Goal: Information Seeking & Learning: Learn about a topic

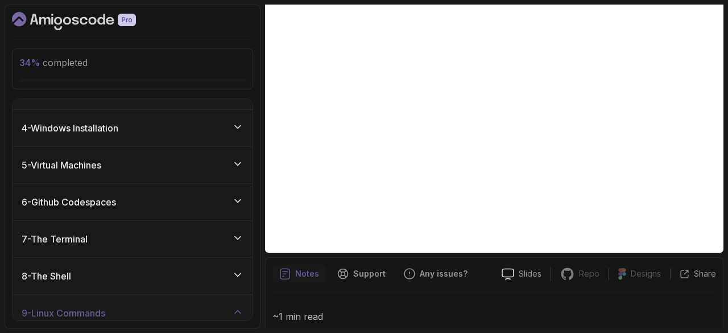
scroll to position [189, 0]
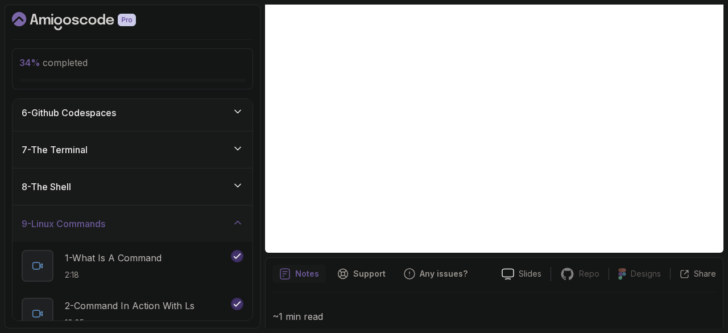
click at [157, 181] on div "8 - The Shell" at bounding box center [133, 187] width 222 height 14
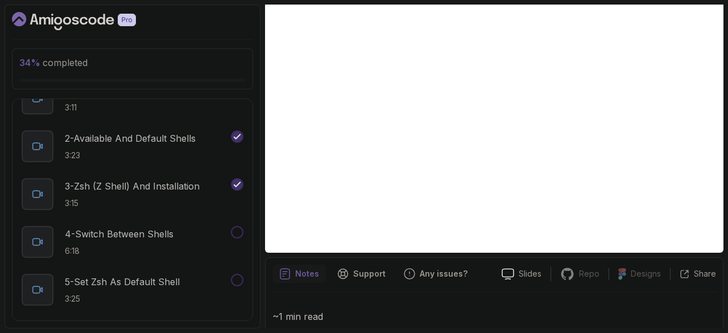
scroll to position [320, 0]
click at [169, 134] on p "2 - Available And Default Shells" at bounding box center [130, 138] width 131 height 14
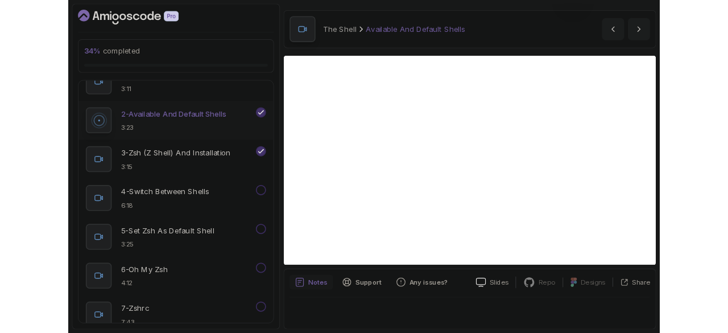
scroll to position [32, 0]
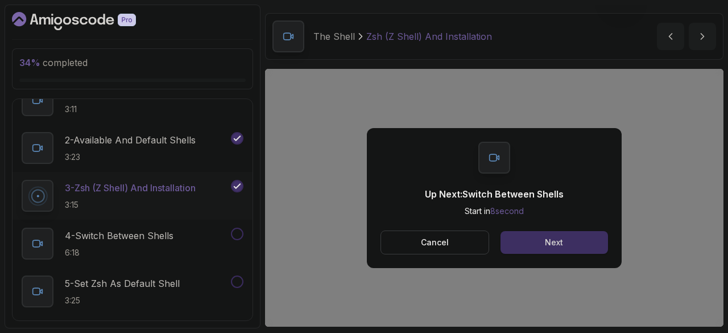
click at [577, 242] on button "Next" at bounding box center [553, 242] width 107 height 23
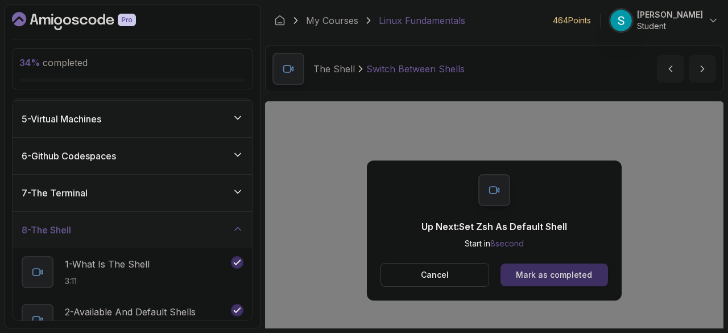
click at [537, 277] on div "Mark as completed" at bounding box center [554, 274] width 76 height 11
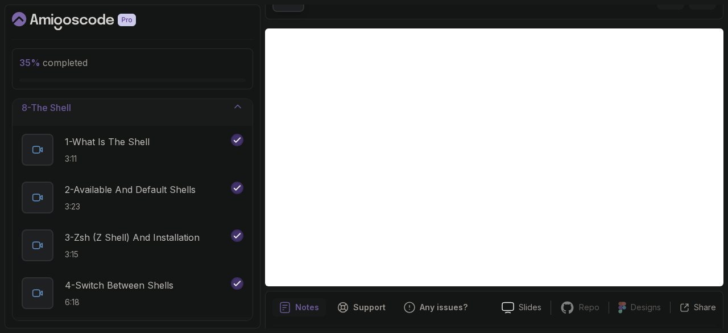
scroll to position [271, 0]
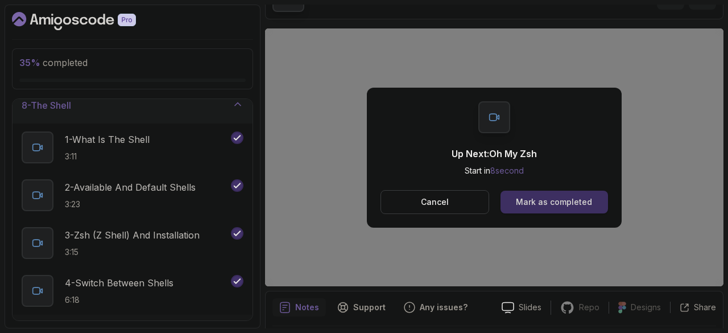
click at [588, 196] on div "Mark as completed" at bounding box center [554, 201] width 76 height 11
